Goal: Information Seeking & Learning: Learn about a topic

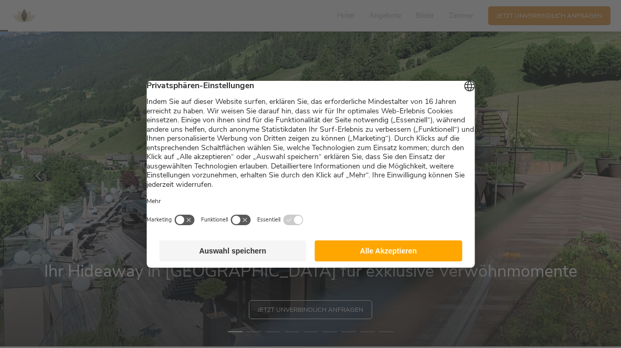
click at [364, 252] on button "Alle Akzeptieren" at bounding box center [389, 251] width 148 height 21
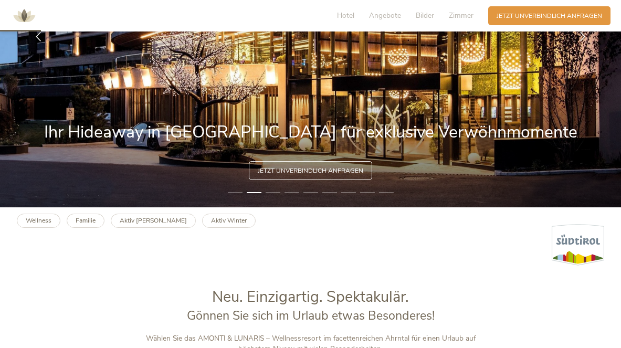
scroll to position [174, 0]
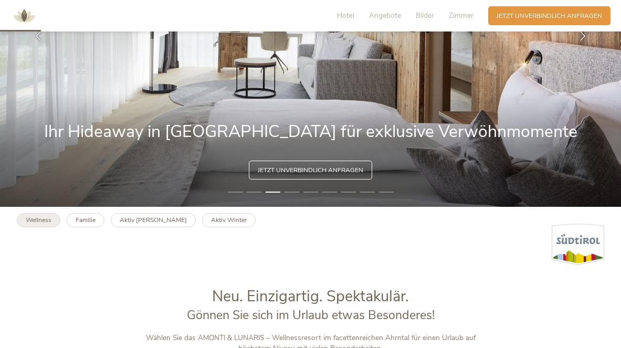
click at [47, 216] on b "Wellness" at bounding box center [39, 220] width 26 height 8
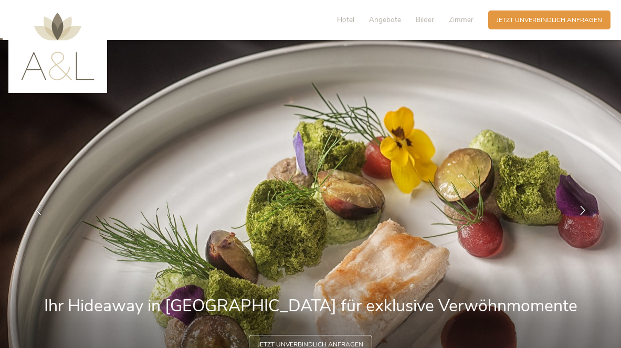
scroll to position [0, 0]
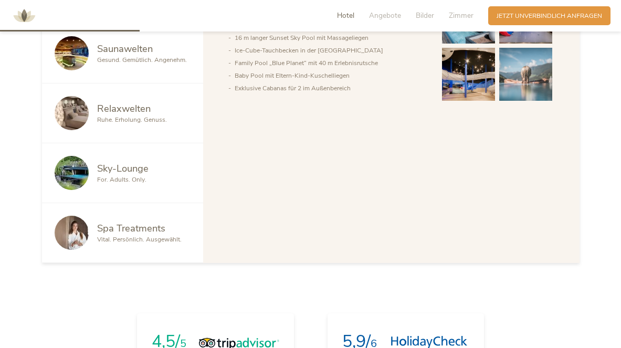
scroll to position [608, 0]
click at [75, 232] on img at bounding box center [72, 232] width 34 height 34
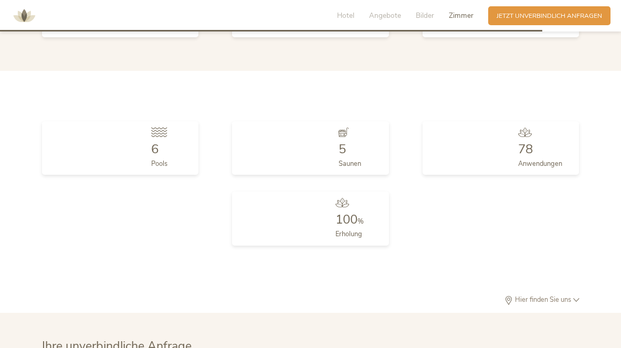
scroll to position [2363, 0]
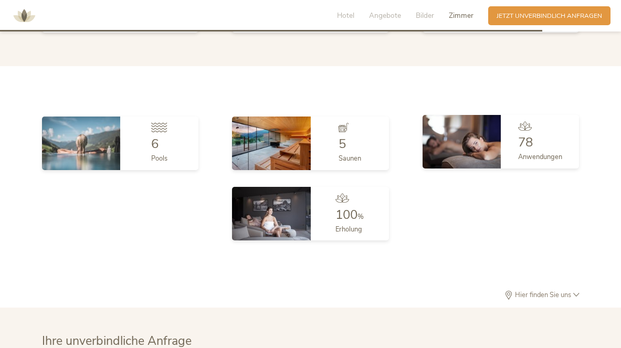
click at [510, 126] on div "78 Anwendungen" at bounding box center [540, 142] width 78 height 54
click at [521, 134] on span "78" at bounding box center [525, 142] width 15 height 17
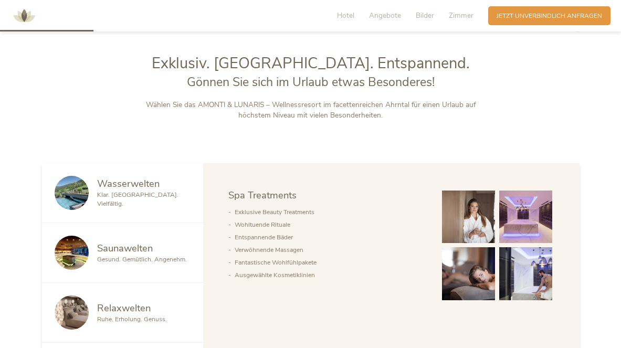
scroll to position [409, 0]
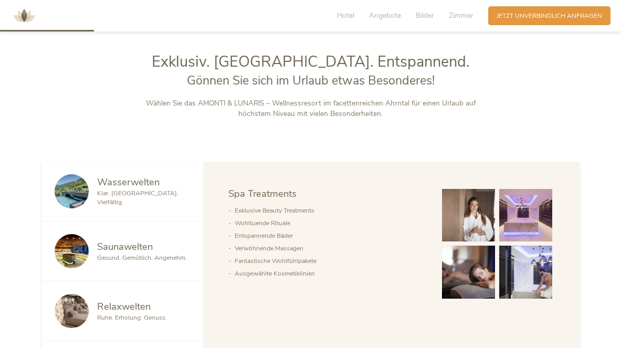
click at [474, 220] on img at bounding box center [468, 215] width 53 height 53
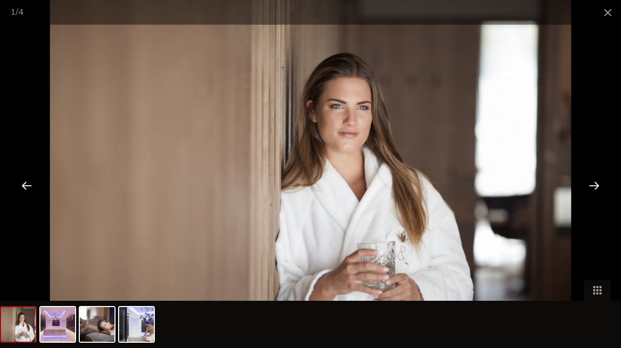
scroll to position [431, 0]
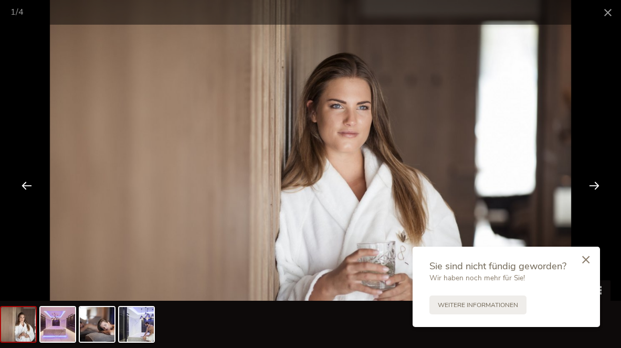
click at [582, 261] on div at bounding box center [586, 260] width 28 height 29
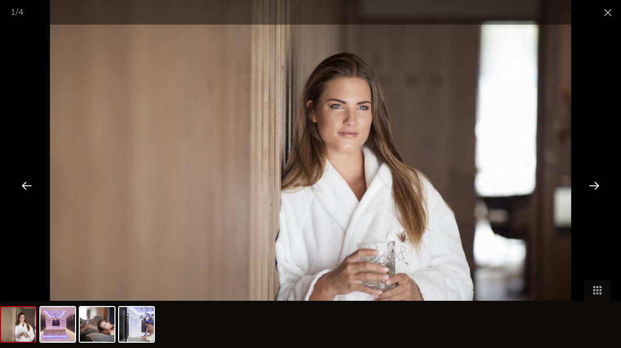
click at [595, 185] on div at bounding box center [594, 185] width 33 height 33
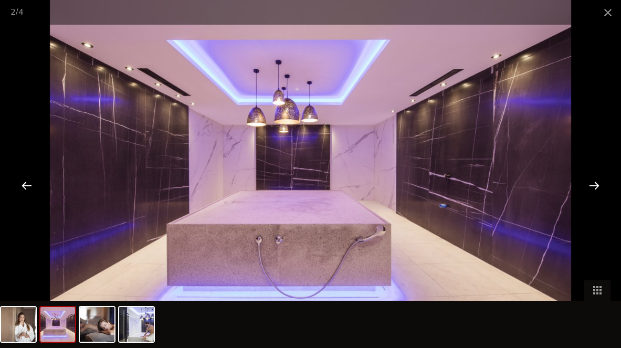
click at [595, 186] on div at bounding box center [594, 185] width 33 height 33
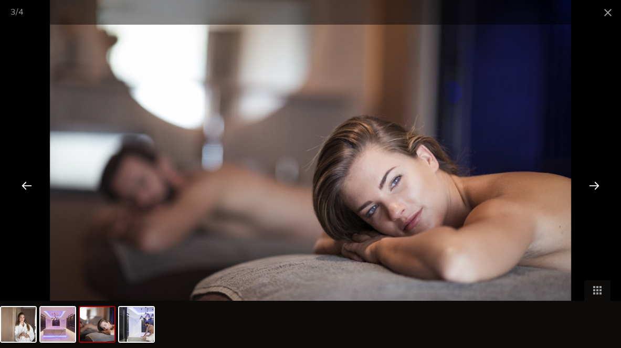
click at [595, 186] on div at bounding box center [594, 185] width 33 height 33
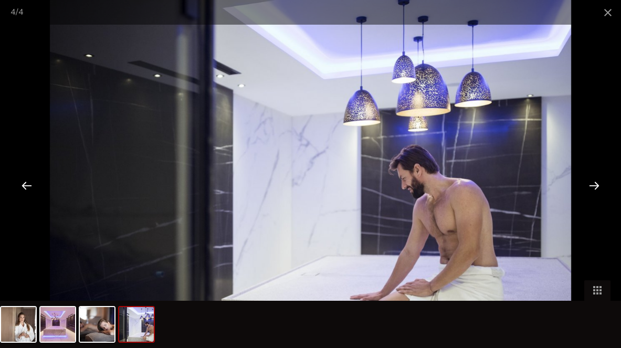
click at [595, 187] on div at bounding box center [594, 185] width 33 height 33
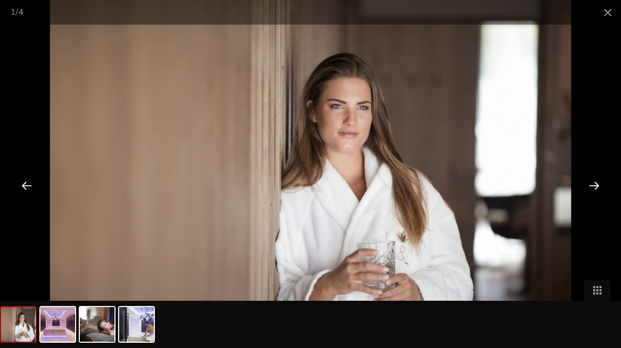
scroll to position [437, 0]
click at [607, 11] on span at bounding box center [608, 12] width 26 height 25
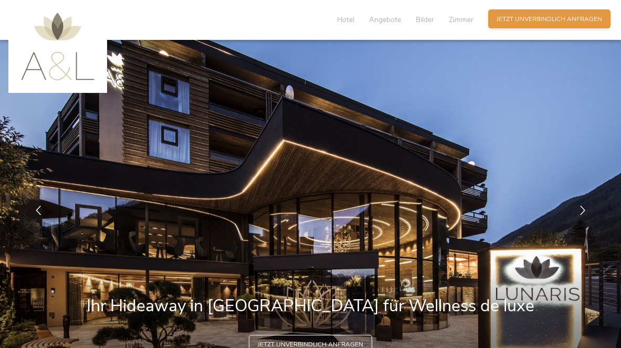
scroll to position [0, 0]
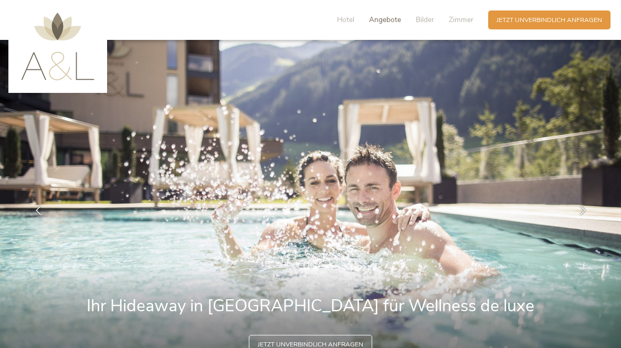
click at [387, 21] on span "Angebote" at bounding box center [385, 20] width 32 height 10
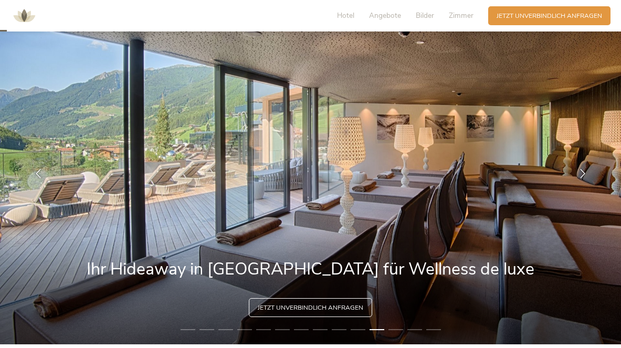
scroll to position [38, 0]
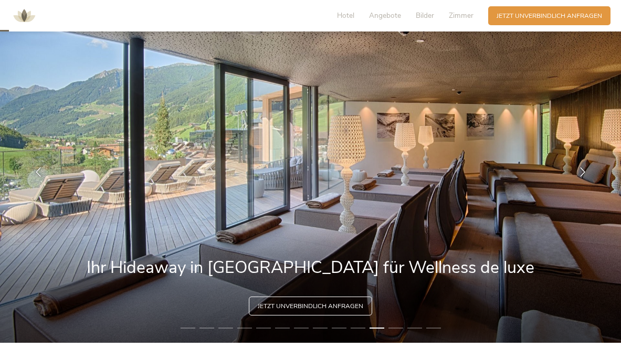
click at [185, 329] on li "1" at bounding box center [188, 328] width 15 height 8
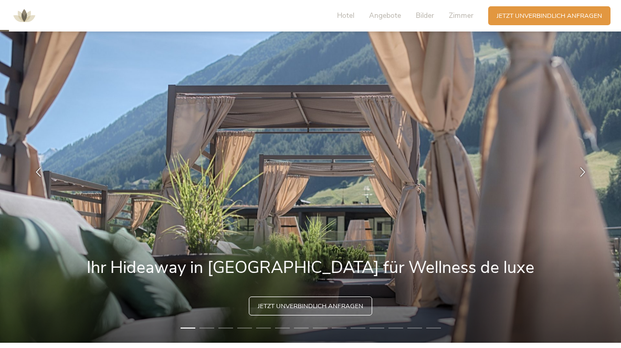
click at [209, 329] on li "2" at bounding box center [207, 328] width 15 height 8
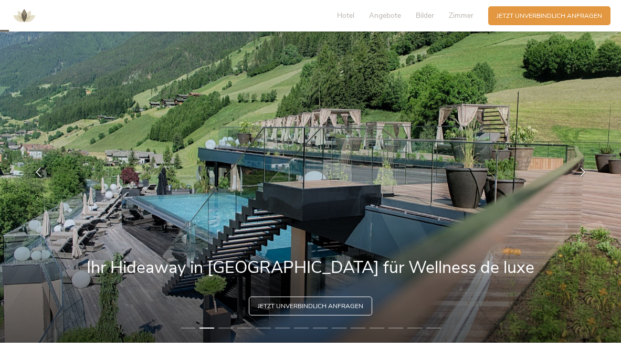
click at [225, 326] on li "3" at bounding box center [226, 328] width 15 height 8
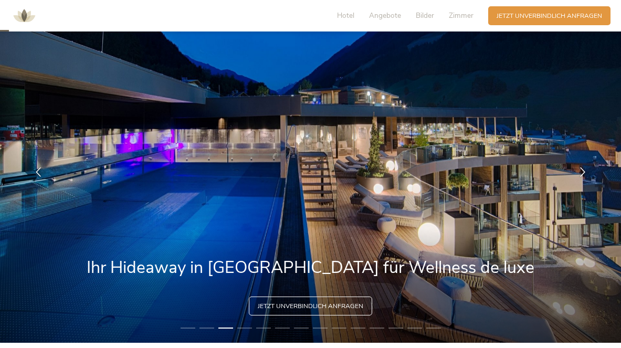
click at [244, 331] on li "4" at bounding box center [244, 328] width 15 height 8
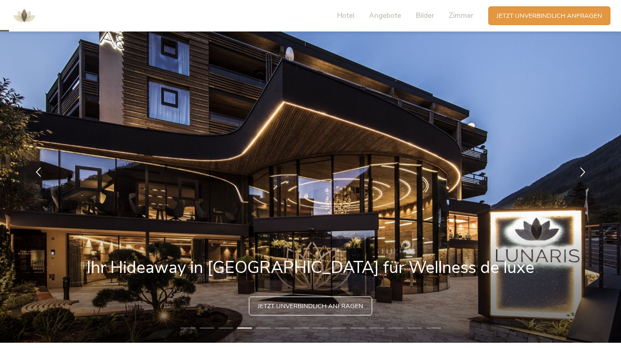
click at [264, 328] on li "5" at bounding box center [263, 328] width 15 height 8
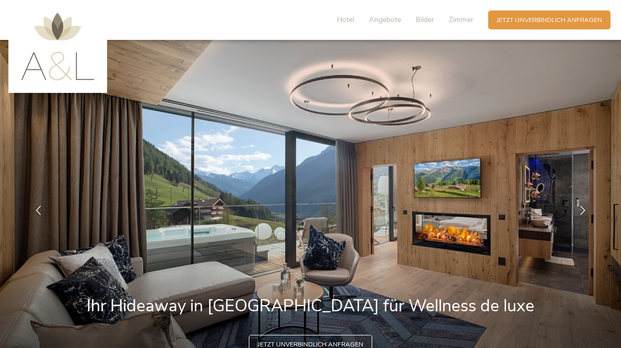
scroll to position [0, 0]
click at [349, 21] on span "Hotel" at bounding box center [345, 20] width 17 height 10
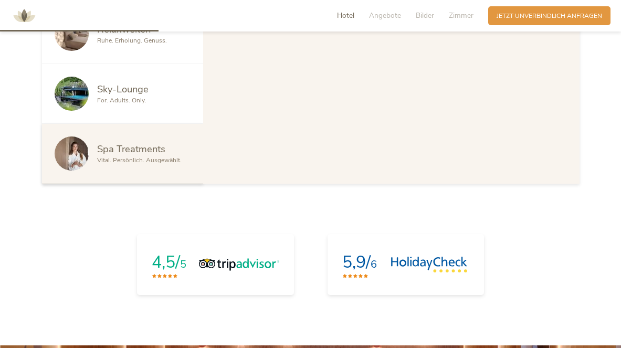
scroll to position [693, 0]
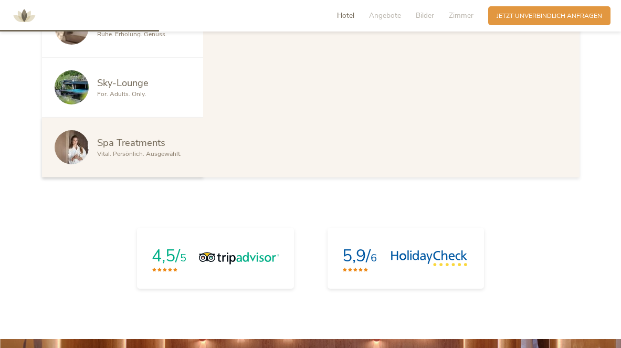
click at [72, 146] on img at bounding box center [72, 147] width 34 height 34
click at [115, 150] on span "Vital. Persönlich. Ausgewählt." at bounding box center [139, 154] width 85 height 8
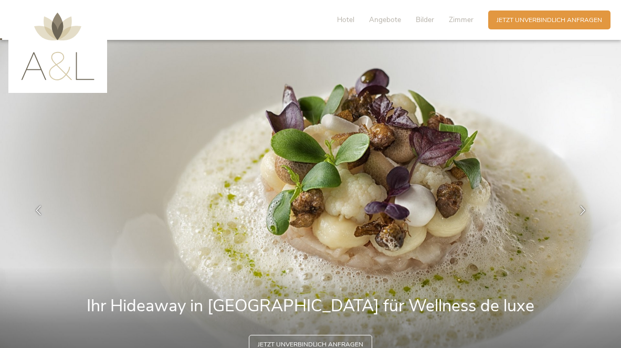
scroll to position [0, 0]
